Goal: Information Seeking & Learning: Learn about a topic

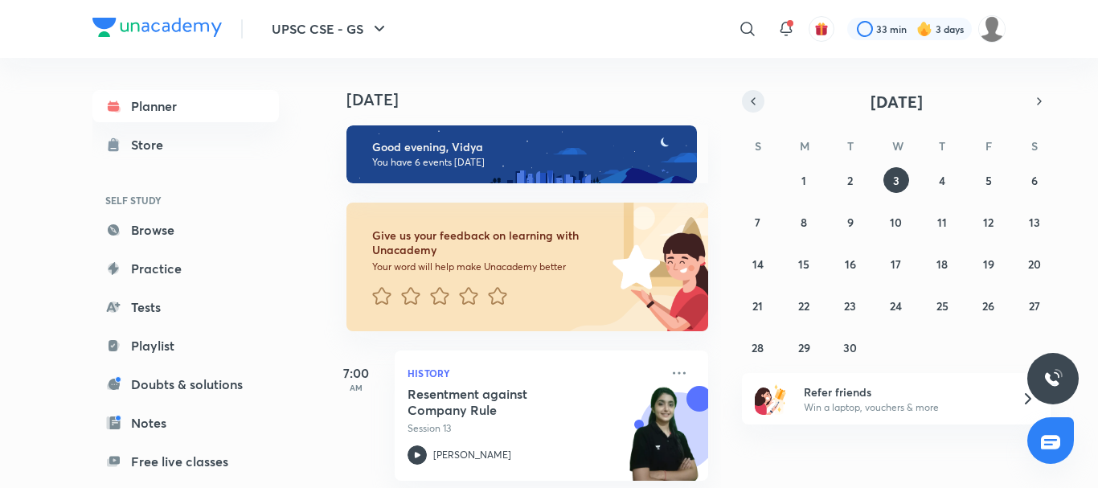
click at [749, 107] on icon "button" at bounding box center [753, 101] width 13 height 14
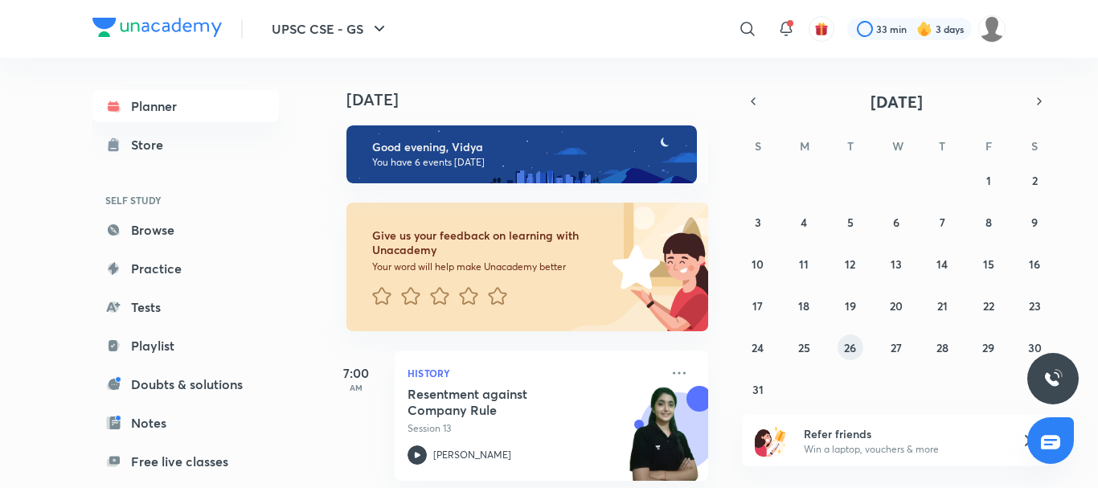
click at [845, 351] on abbr "26" at bounding box center [850, 347] width 12 height 15
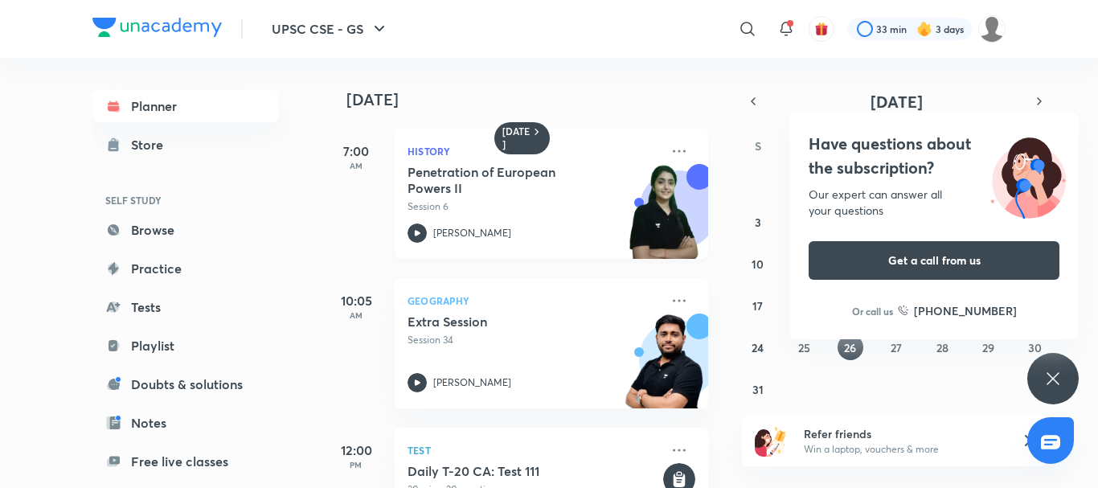
click at [564, 169] on h5 "Penetration of European Powers II" at bounding box center [508, 180] width 200 height 32
